Goal: Task Accomplishment & Management: Manage account settings

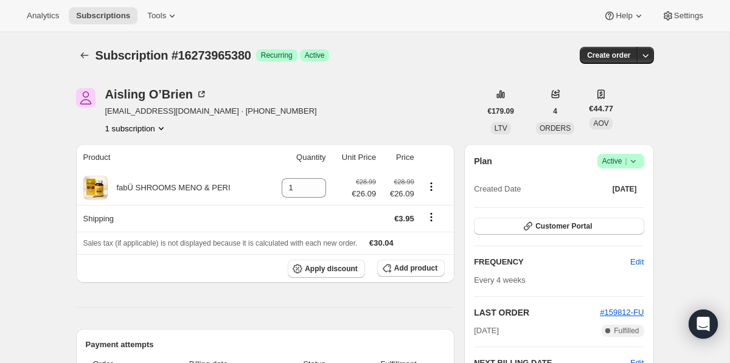
scroll to position [387, 0]
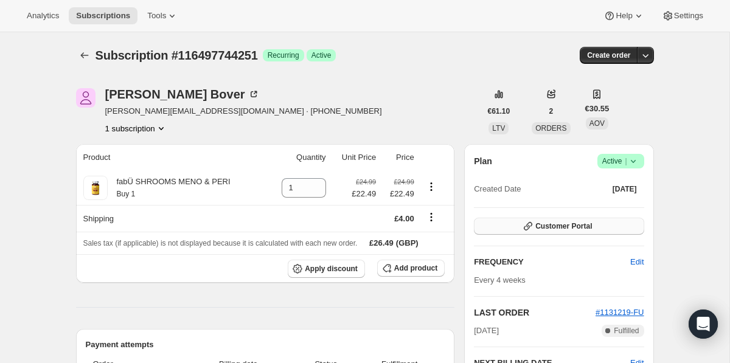
click at [569, 229] on span "Customer Portal" at bounding box center [563, 226] width 57 height 10
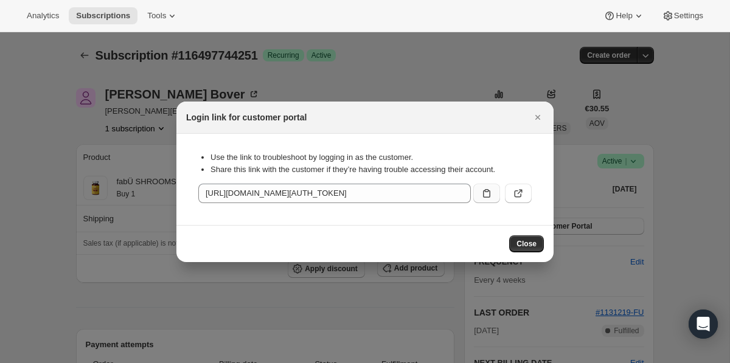
click at [482, 191] on icon ":rc0:" at bounding box center [486, 193] width 12 height 12
click at [539, 119] on icon "Close" at bounding box center [537, 117] width 12 height 12
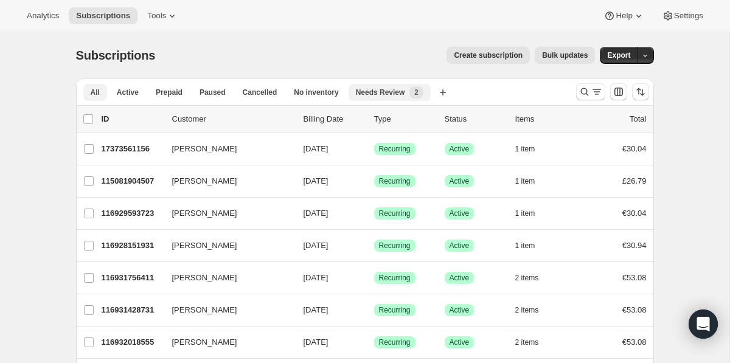
click at [371, 85] on button "Needs Review New 2" at bounding box center [389, 92] width 82 height 17
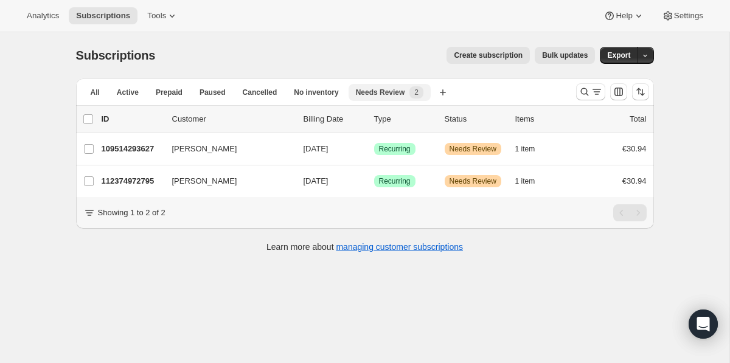
scroll to position [22, 0]
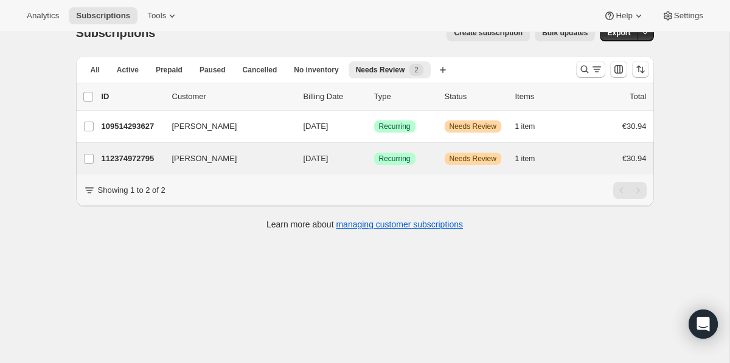
click at [258, 149] on div "Rebecca B Feeney 112374972795 Rebecca B Feeney 10/17/2025 Success Recurring War…" at bounding box center [365, 159] width 578 height 32
click at [269, 161] on icon "button" at bounding box center [273, 159] width 12 height 12
click at [458, 157] on span "Needs Review" at bounding box center [472, 159] width 47 height 10
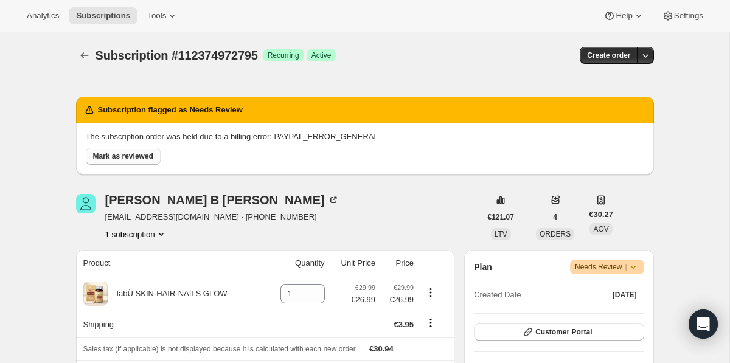
click at [112, 152] on span "Mark as reviewed" at bounding box center [123, 156] width 60 height 10
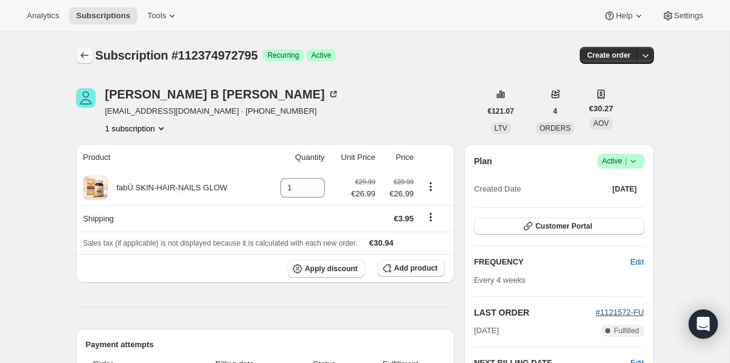
click at [79, 54] on icon "Subscriptions" at bounding box center [84, 55] width 12 height 12
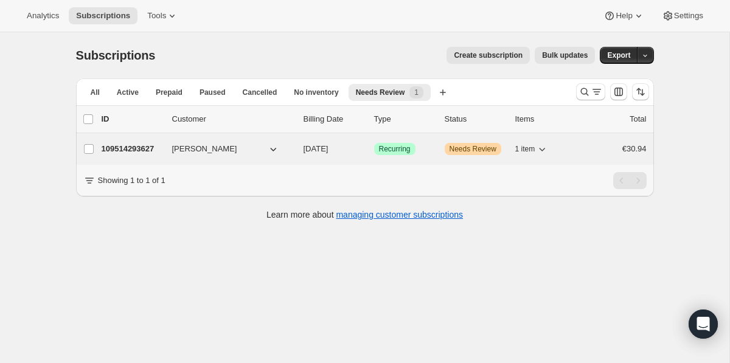
click at [266, 150] on button "Brian Flynn" at bounding box center [226, 148] width 122 height 19
click at [483, 150] on span "Needs Review" at bounding box center [472, 149] width 47 height 10
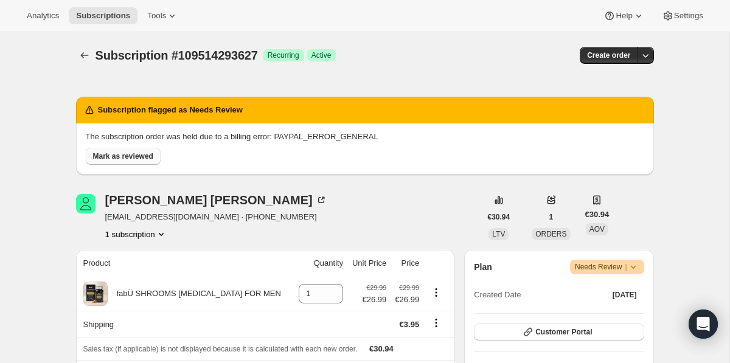
click at [129, 154] on span "Mark as reviewed" at bounding box center [123, 156] width 60 height 10
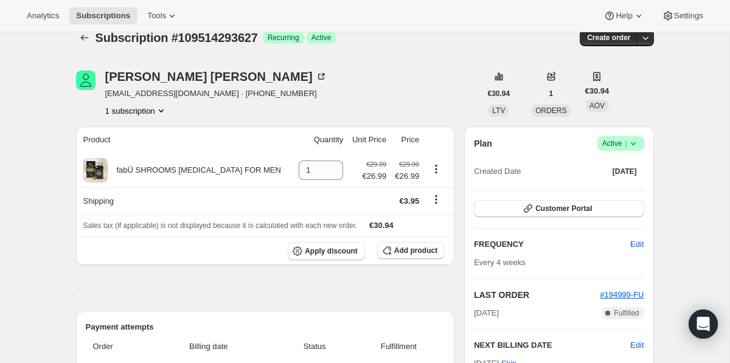
scroll to position [21, 0]
